Goal: Task Accomplishment & Management: Manage account settings

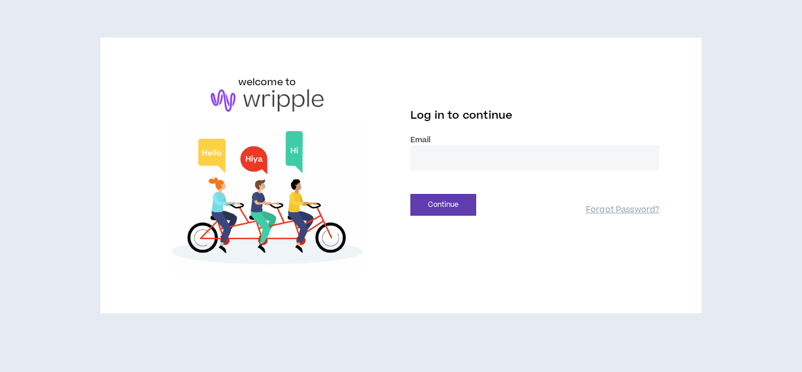
click at [451, 147] on input "email" at bounding box center [534, 157] width 249 height 25
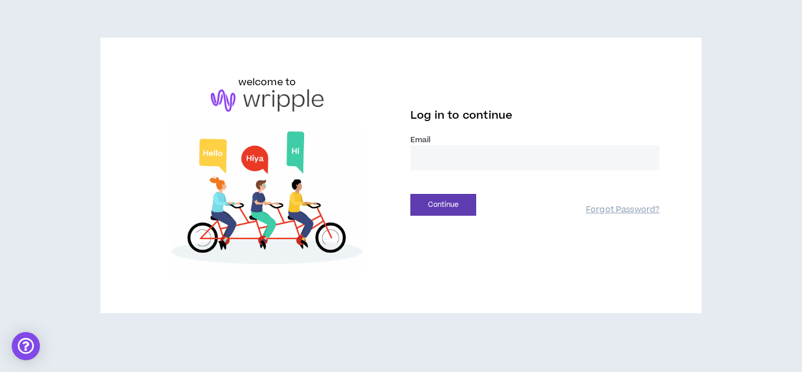
type input "**********"
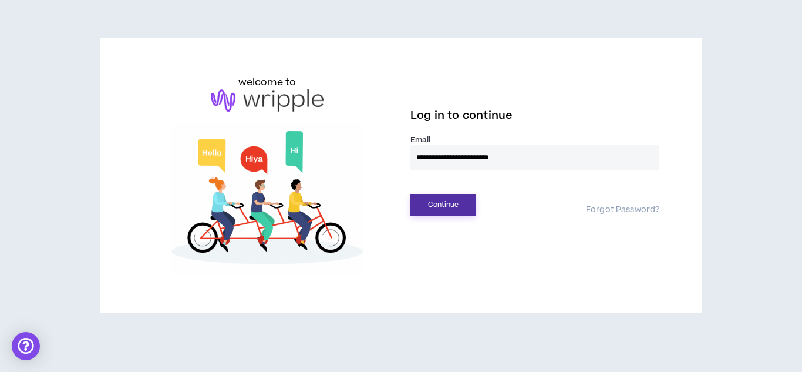
click at [463, 203] on button "Continue" at bounding box center [443, 205] width 66 height 22
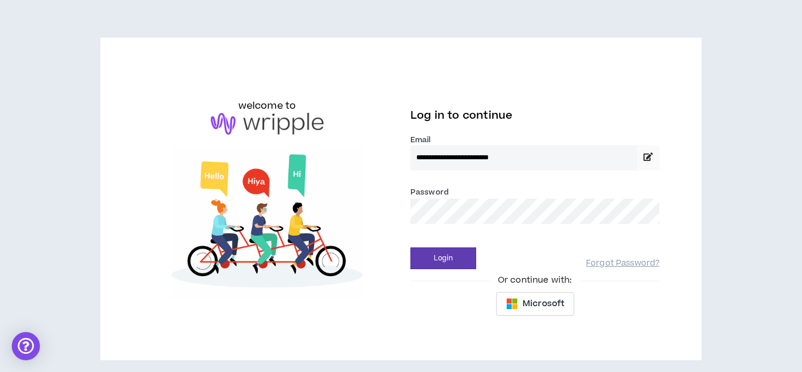
click at [410, 247] on button "Login" at bounding box center [443, 258] width 66 height 22
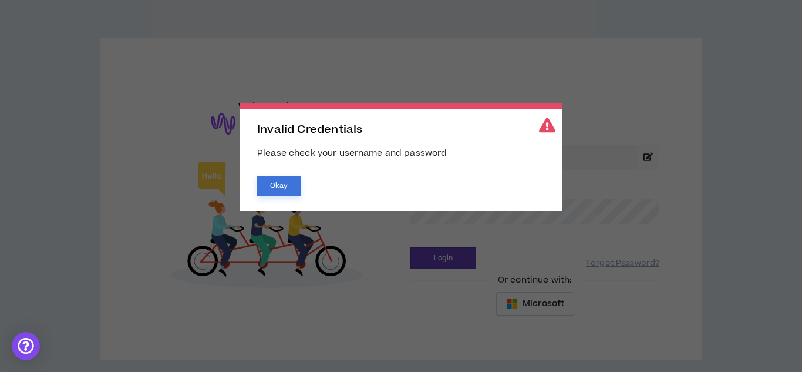
click at [286, 184] on button "Okay" at bounding box center [278, 186] width 43 height 21
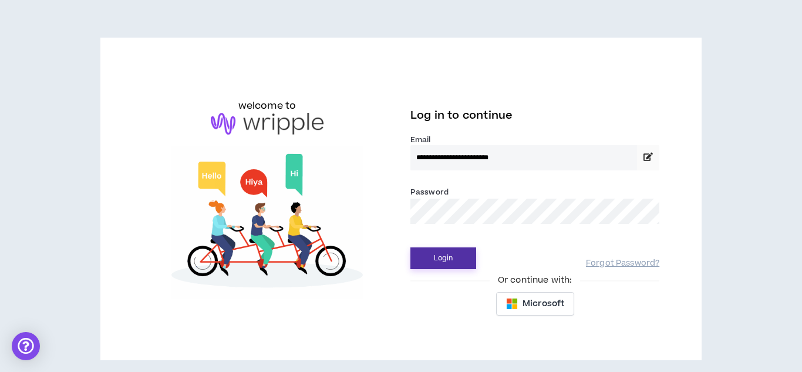
click at [439, 261] on button "Login" at bounding box center [443, 258] width 66 height 22
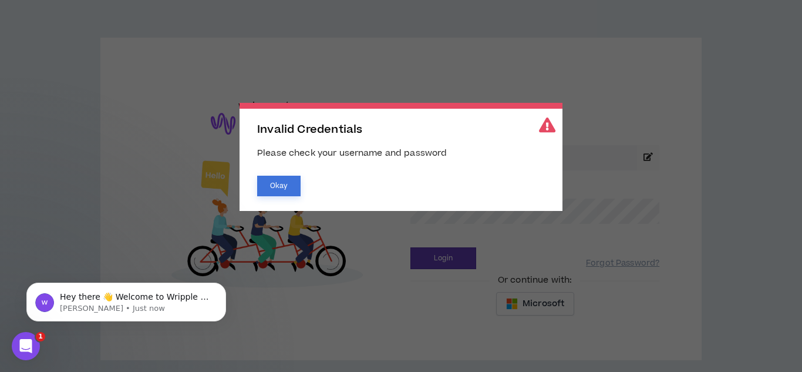
click at [269, 193] on button "Okay" at bounding box center [278, 186] width 43 height 21
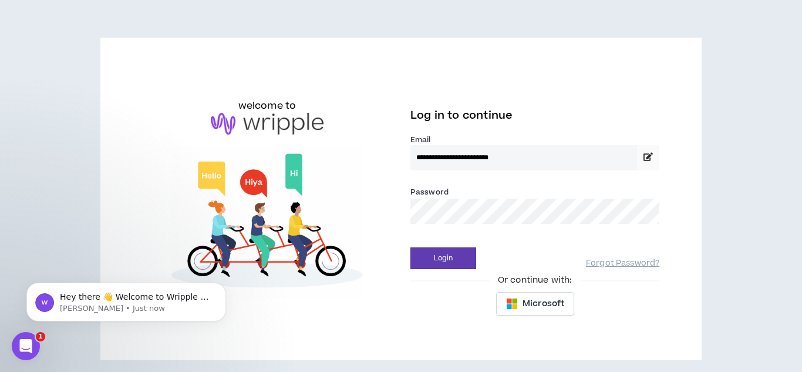
click at [410, 247] on button "Login" at bounding box center [443, 258] width 66 height 22
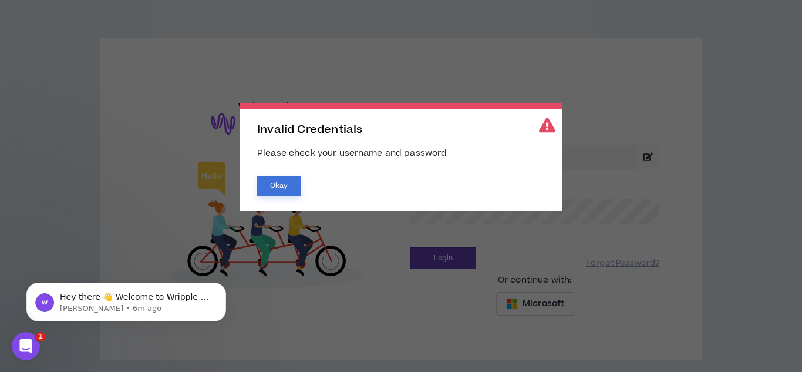
click at [293, 187] on button "Okay" at bounding box center [278, 186] width 43 height 21
